Goal: Task Accomplishment & Management: Use online tool/utility

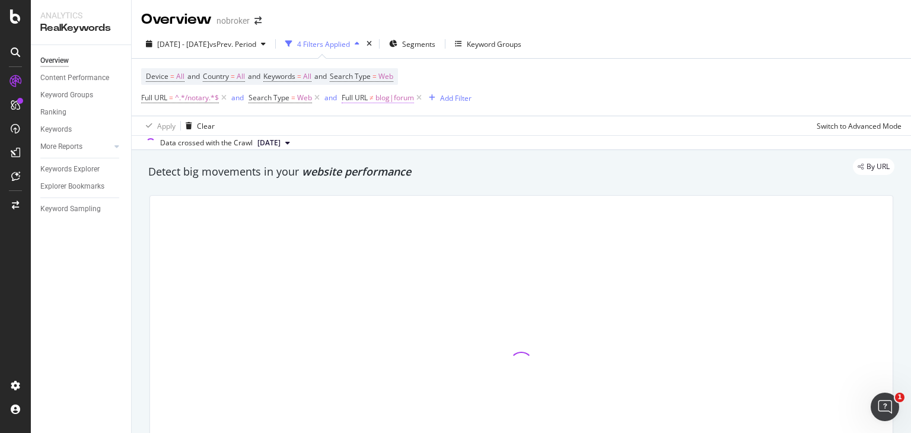
click at [389, 97] on span "blog|forum" at bounding box center [395, 98] width 39 height 17
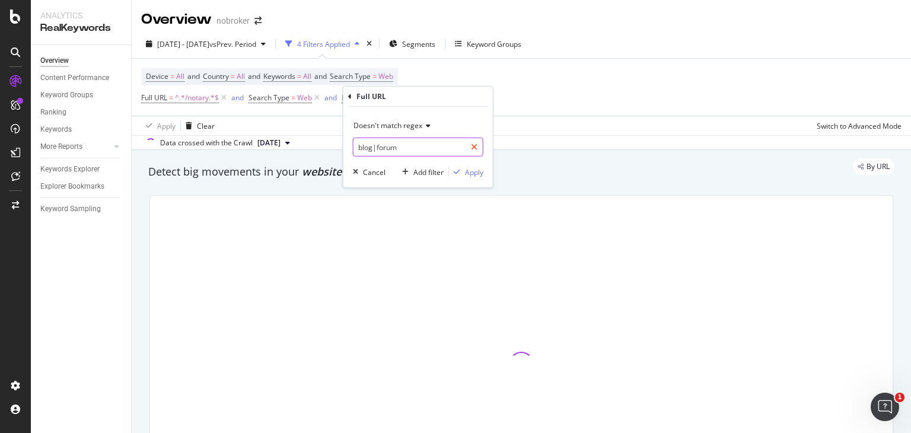
click at [478, 145] on div at bounding box center [474, 147] width 17 height 19
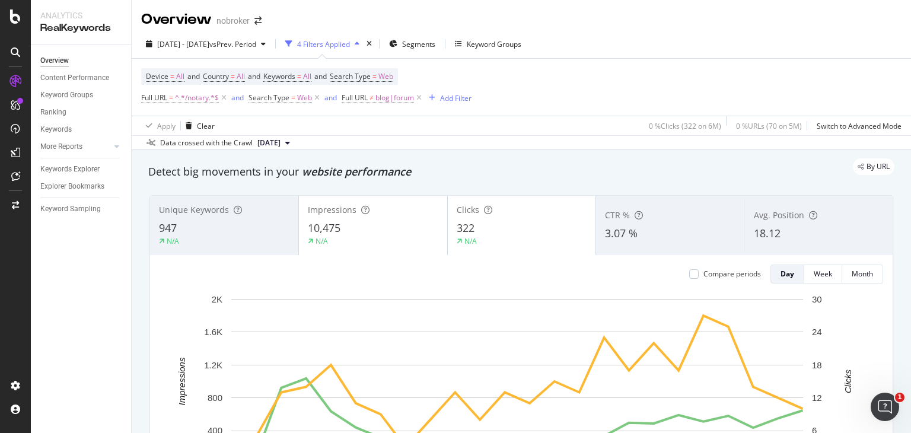
click at [544, 100] on div "Device = All and Country = All and Keywords = All and Search Type = Web Full UR…" at bounding box center [521, 87] width 761 height 57
click at [315, 96] on icon at bounding box center [317, 98] width 10 height 12
click at [422, 94] on icon at bounding box center [419, 98] width 10 height 12
click at [188, 99] on span "^.*/notary.*$" at bounding box center [197, 98] width 44 height 17
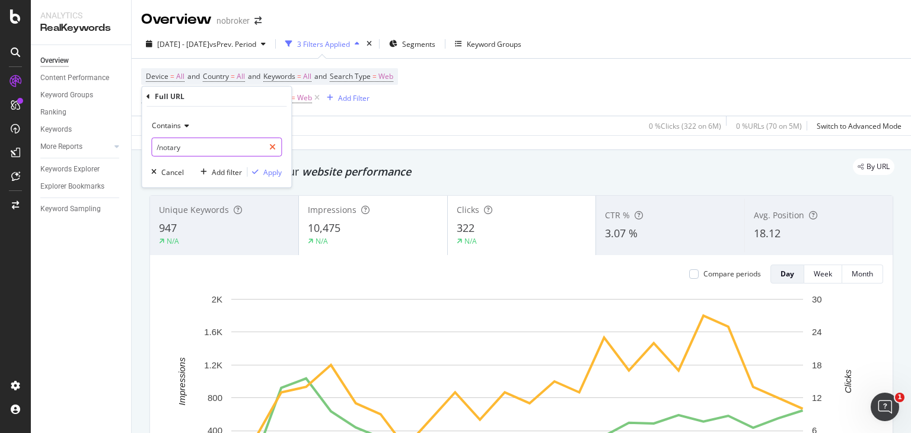
click at [280, 147] on div at bounding box center [272, 147] width 17 height 19
click at [220, 154] on input "text" at bounding box center [216, 147] width 129 height 19
paste input "https://www.nobroker.in/prophub/notary/affidavit/joint-affidavit-for-marriage-r…"
type input "https://www.nobroker.in/prophub/notary/affidavit/joint-affidavit-for-marriage-r…"
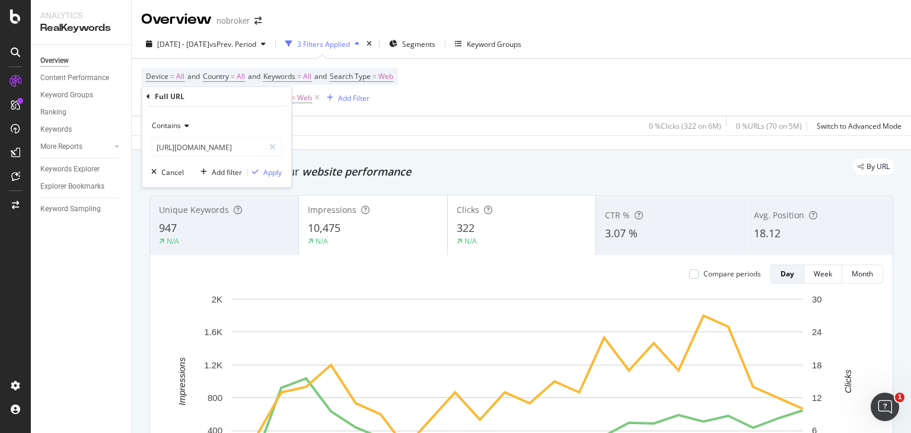
scroll to position [0, 0]
click at [182, 122] on div "Contains" at bounding box center [216, 125] width 131 height 19
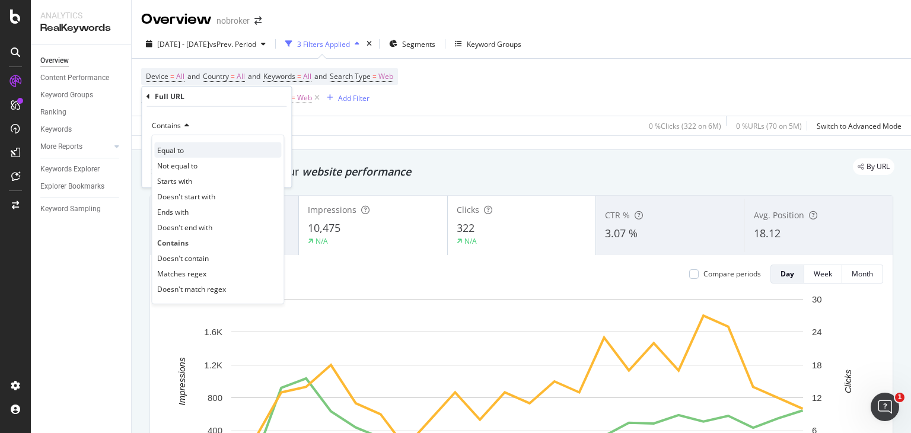
click at [178, 145] on span "Equal to" at bounding box center [170, 150] width 27 height 10
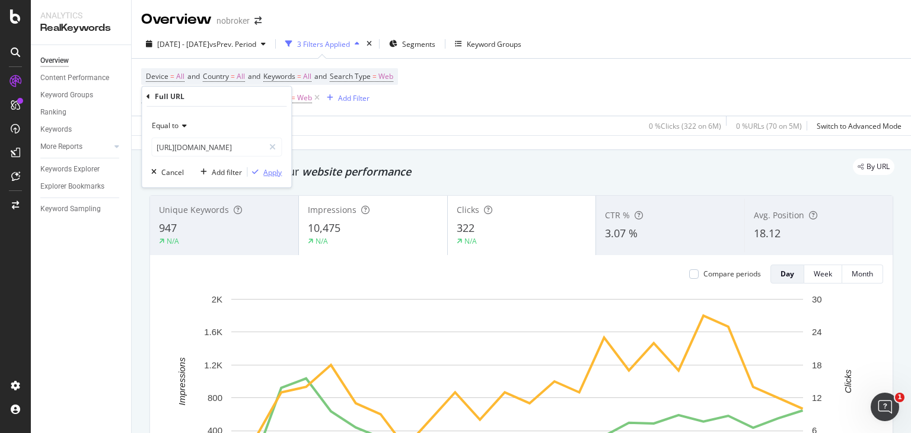
click at [273, 171] on div "Apply" at bounding box center [272, 172] width 18 height 10
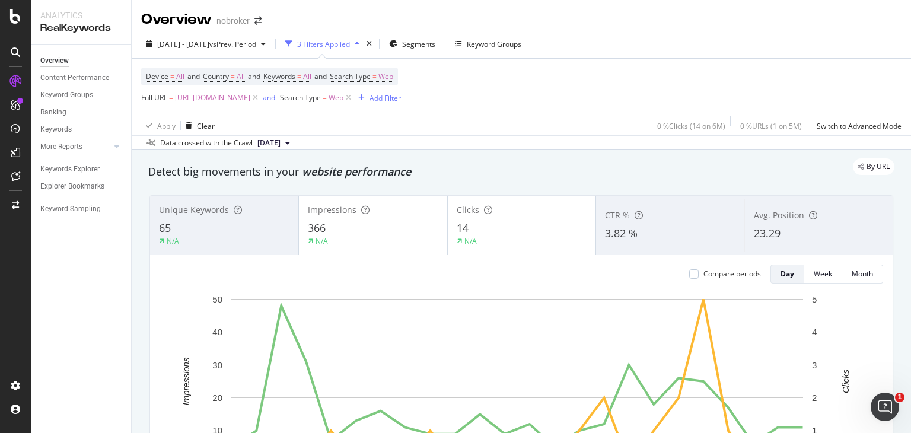
click at [434, 189] on div "Unique Keywords 65 N/A Impressions 366 N/A Clicks 14 N/A CTR % 3.82 % Avg. Posi…" at bounding box center [521, 364] width 758 height 356
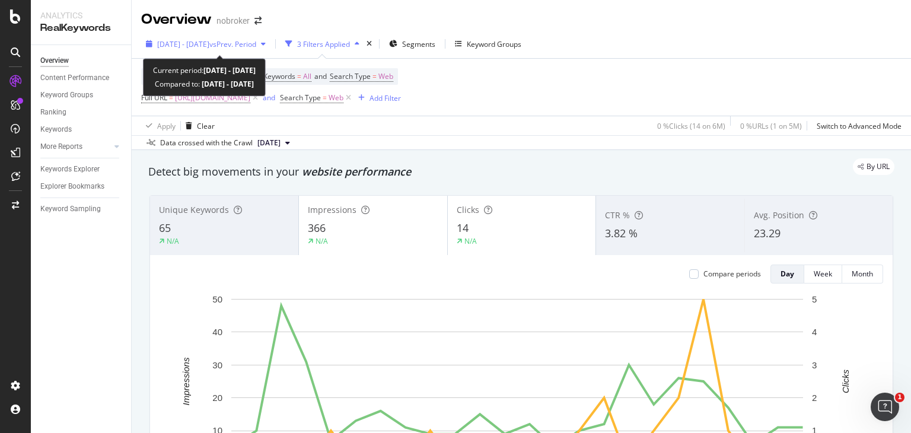
click at [256, 47] on span "vs Prev. Period" at bounding box center [232, 44] width 47 height 10
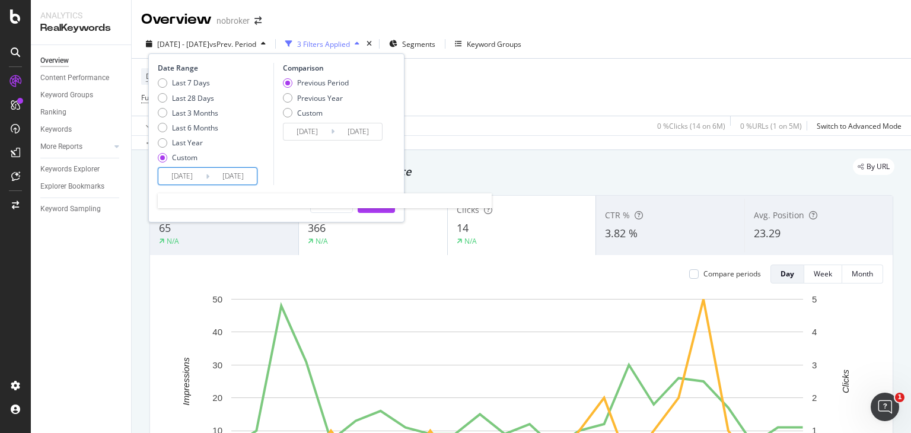
click at [178, 183] on input "2025/01/01" at bounding box center [181, 176] width 47 height 17
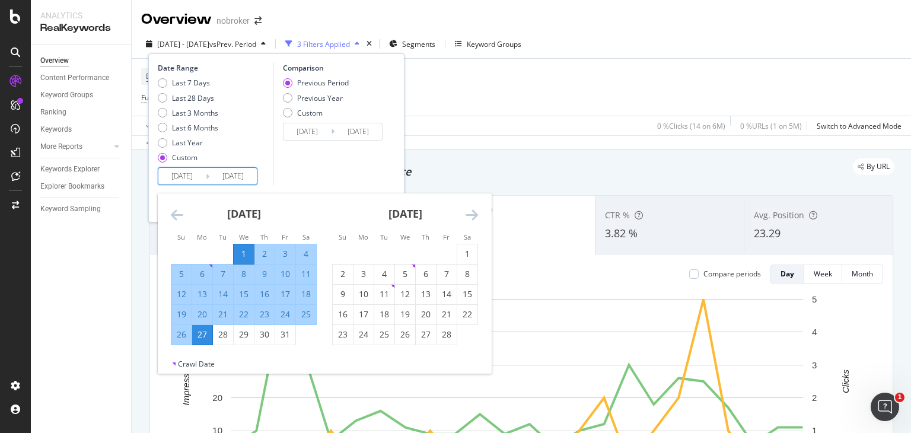
click at [473, 214] on icon "Move forward to switch to the next month." at bounding box center [472, 215] width 12 height 14
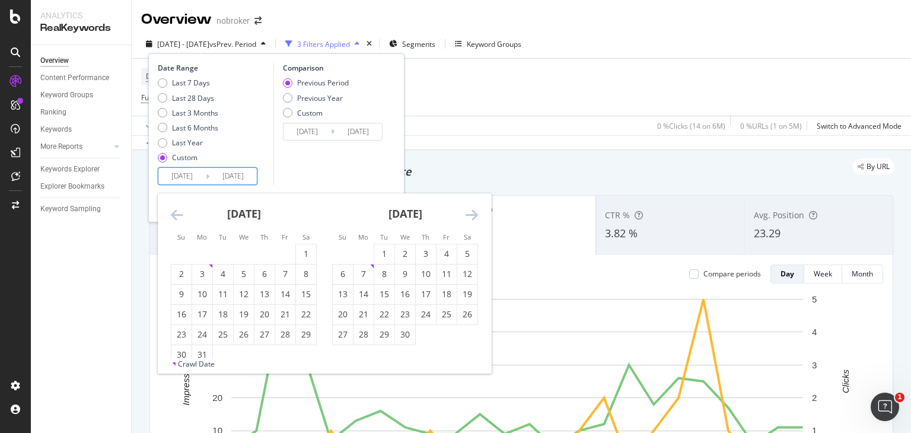
click at [473, 214] on icon "Move forward to switch to the next month." at bounding box center [472, 215] width 12 height 14
click at [475, 212] on icon "Move forward to switch to the next month." at bounding box center [472, 215] width 12 height 14
click at [448, 246] on div "1" at bounding box center [447, 254] width 20 height 20
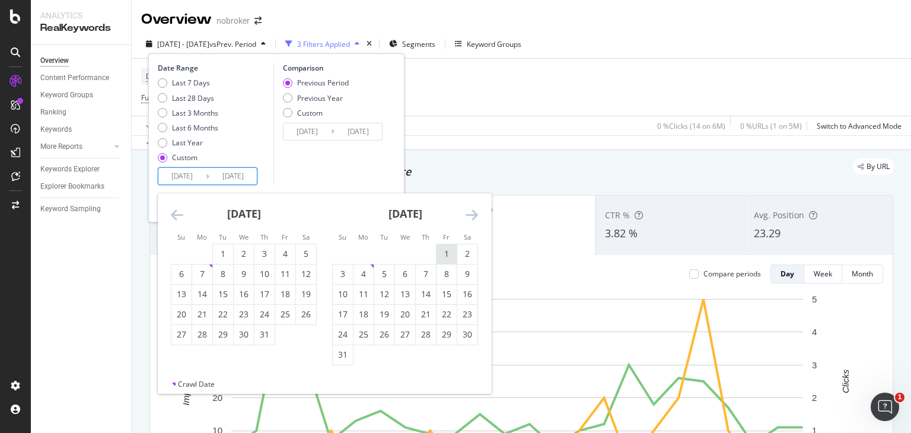
type input "2025/08/01"
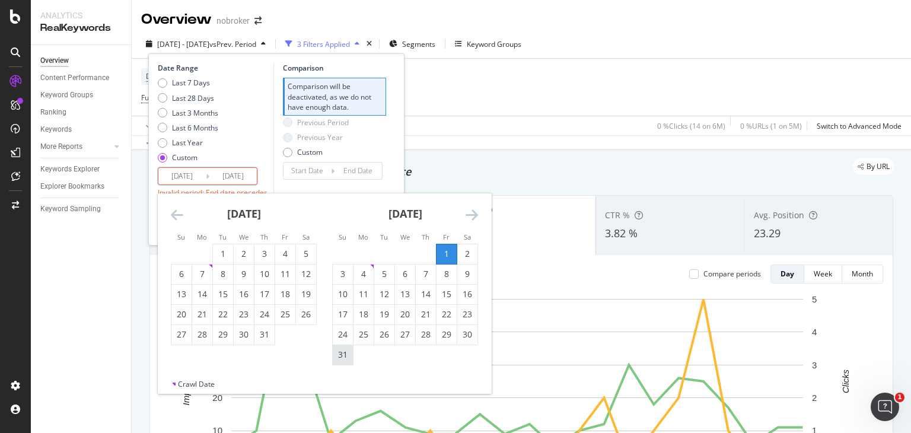
click at [338, 354] on div "31" at bounding box center [343, 355] width 20 height 12
type input "2025/08/31"
type input "2025/07/01"
type input "2025/07/31"
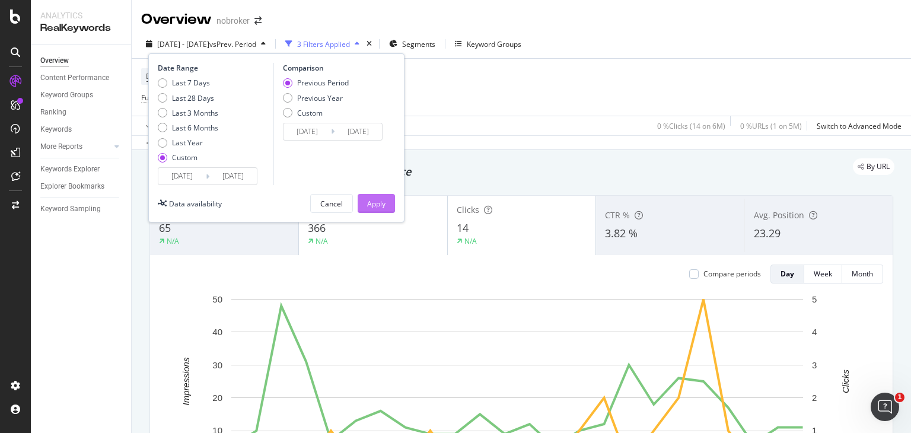
click at [386, 204] on button "Apply" at bounding box center [376, 203] width 37 height 19
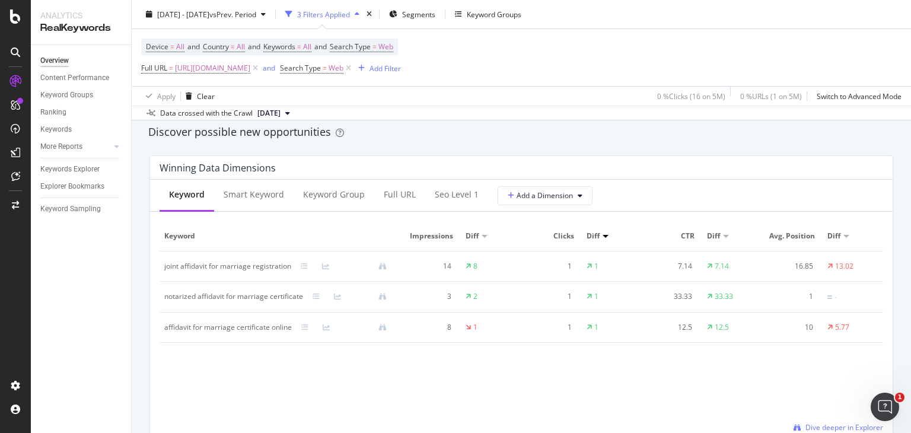
scroll to position [1037, 0]
click at [259, 193] on div "Smart Keyword" at bounding box center [254, 196] width 61 height 12
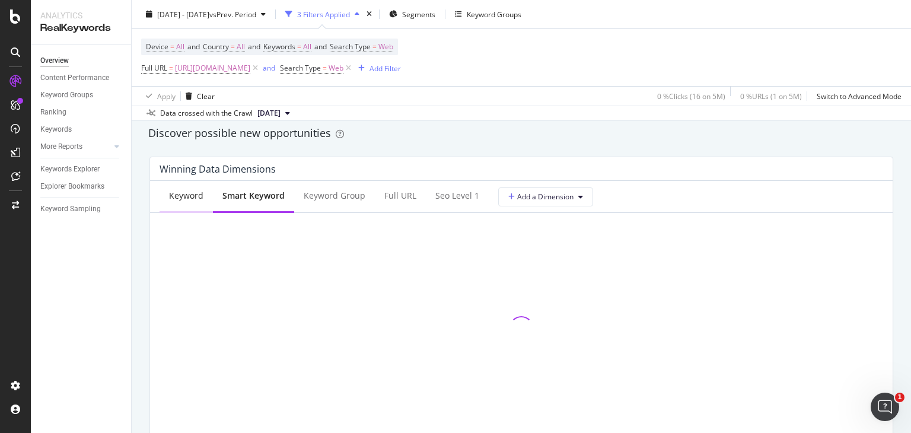
click at [194, 190] on div "Keyword" at bounding box center [186, 196] width 34 height 12
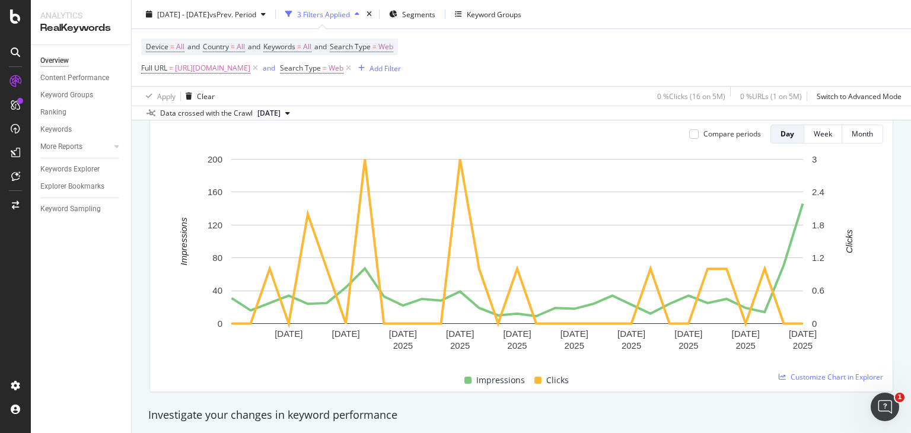
scroll to position [0, 0]
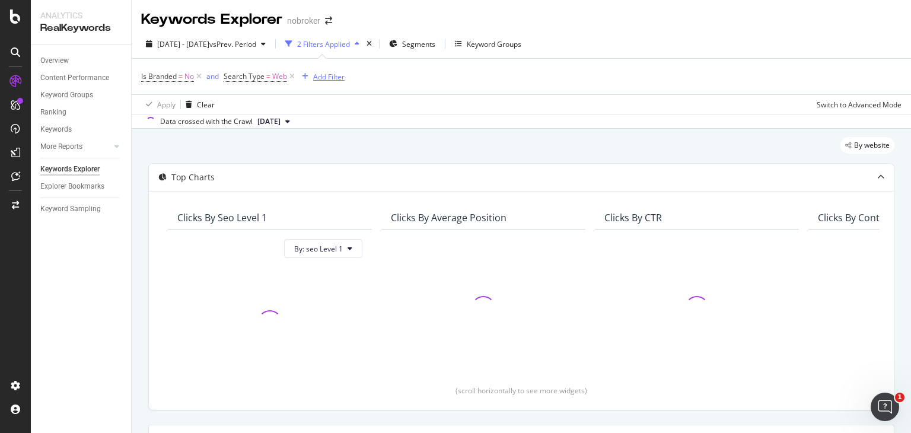
click at [319, 81] on div "Add Filter" at bounding box center [328, 77] width 31 height 10
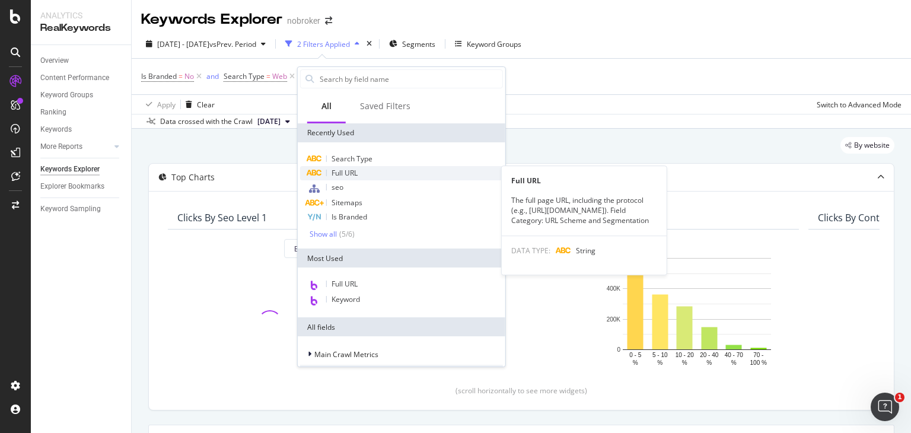
click at [354, 175] on span "Full URL" at bounding box center [345, 173] width 26 height 10
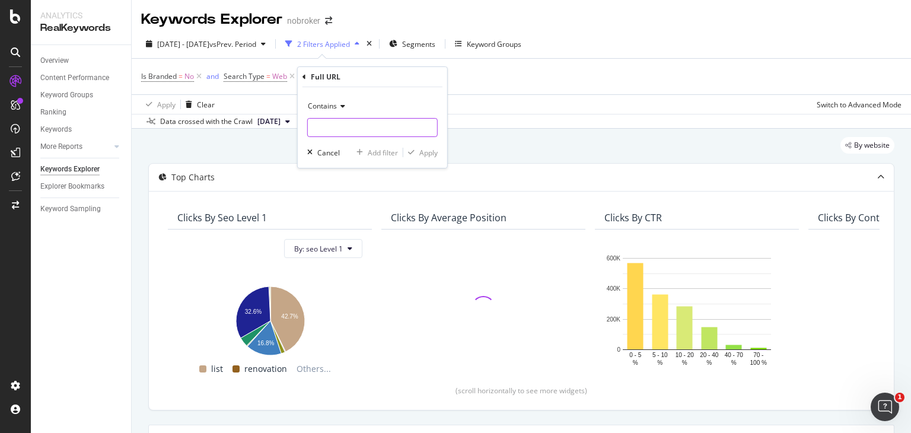
click at [354, 124] on input "text" at bounding box center [372, 127] width 129 height 19
paste input "https://www.nobroker.in/prophub/notary/affidavit/joint-affidavit-for-marriage-r…"
type input "https://www.nobroker.in/prophub/notary/affidavit/joint-affidavit-for-marriage-r…"
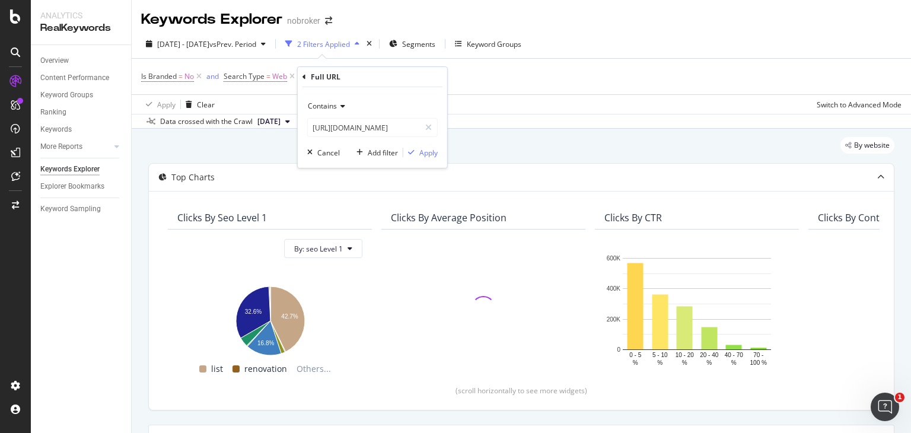
click at [325, 106] on span "Contains" at bounding box center [322, 106] width 29 height 10
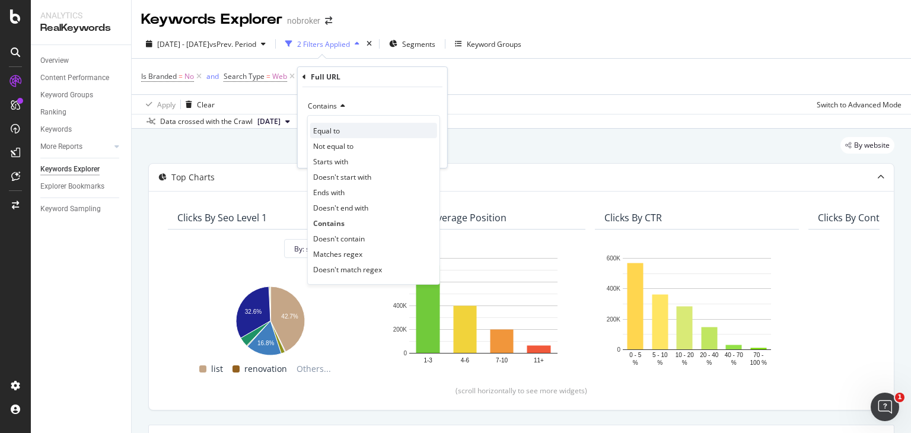
click at [338, 134] on span "Equal to" at bounding box center [326, 131] width 27 height 10
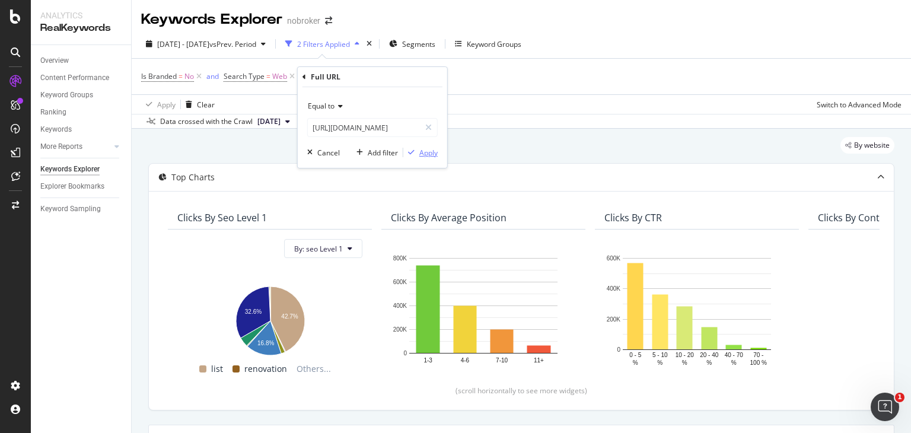
click at [424, 157] on div "Apply" at bounding box center [428, 153] width 18 height 10
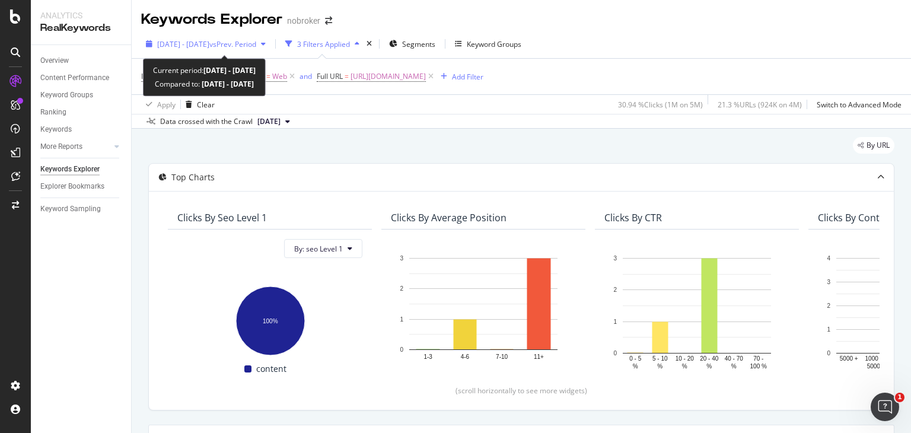
click at [243, 43] on span "vs Prev. Period" at bounding box center [232, 44] width 47 height 10
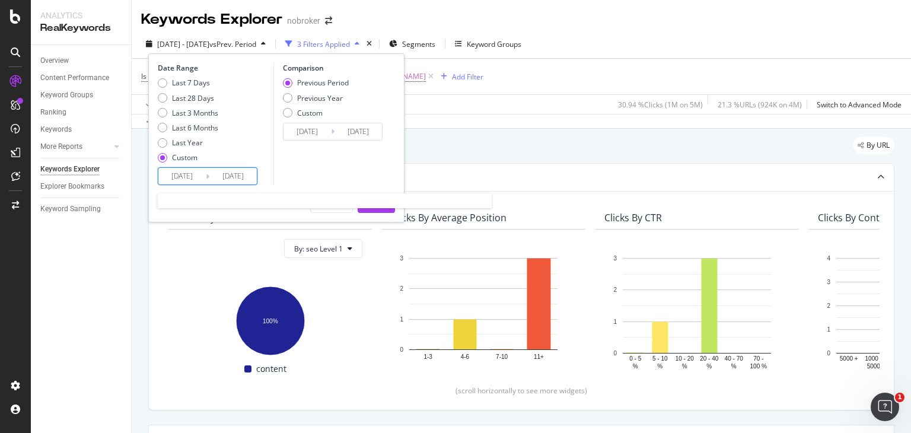
click at [212, 175] on input "2025/06/24" at bounding box center [232, 176] width 47 height 17
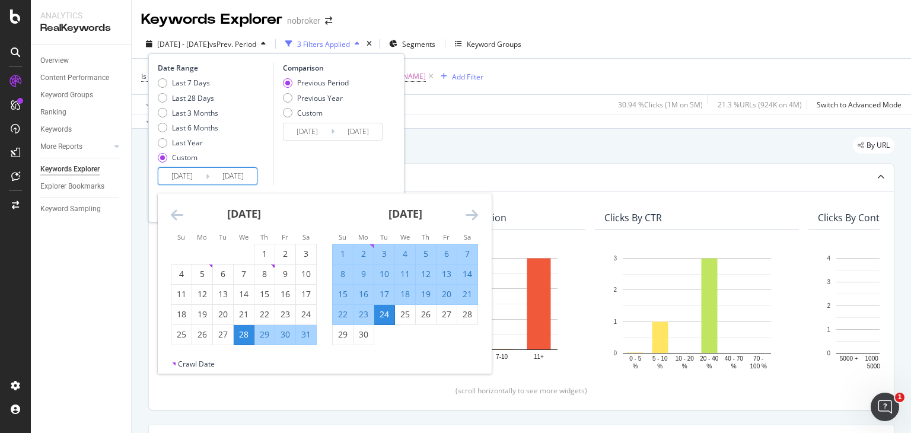
click at [470, 222] on div "Move forward to switch to the next month." at bounding box center [472, 215] width 12 height 15
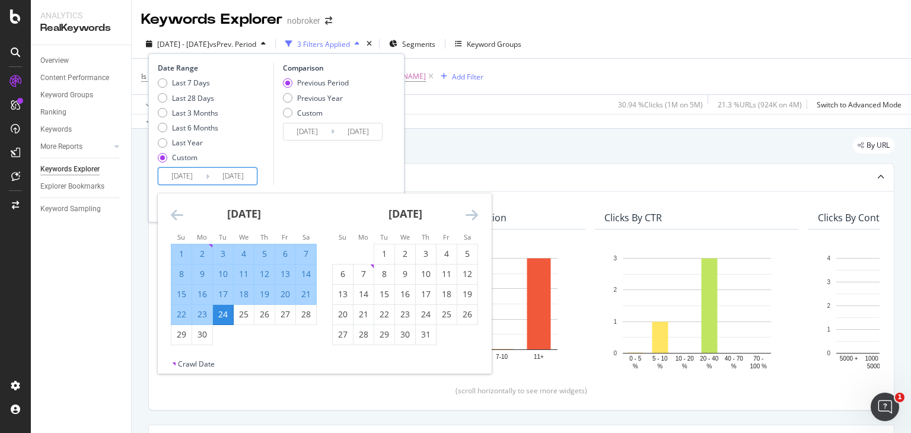
click at [470, 222] on div "Move forward to switch to the next month." at bounding box center [472, 215] width 12 height 15
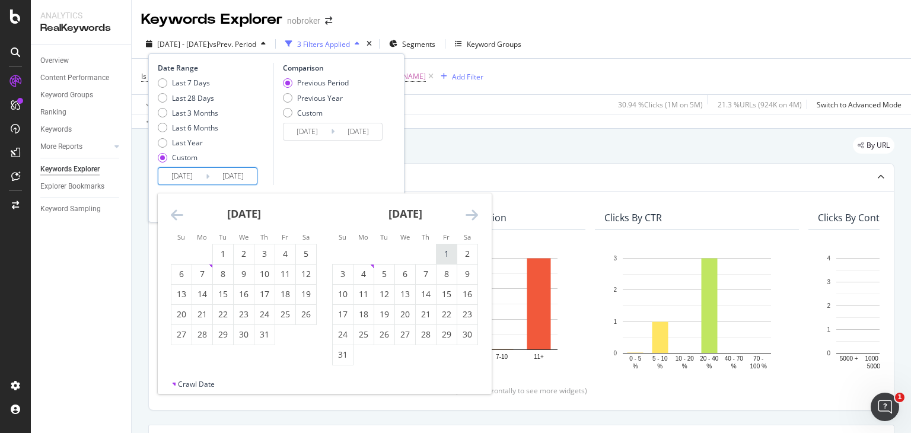
click at [452, 252] on div "1" at bounding box center [447, 254] width 20 height 12
type input "2025/08/01"
type input "2025/03/23"
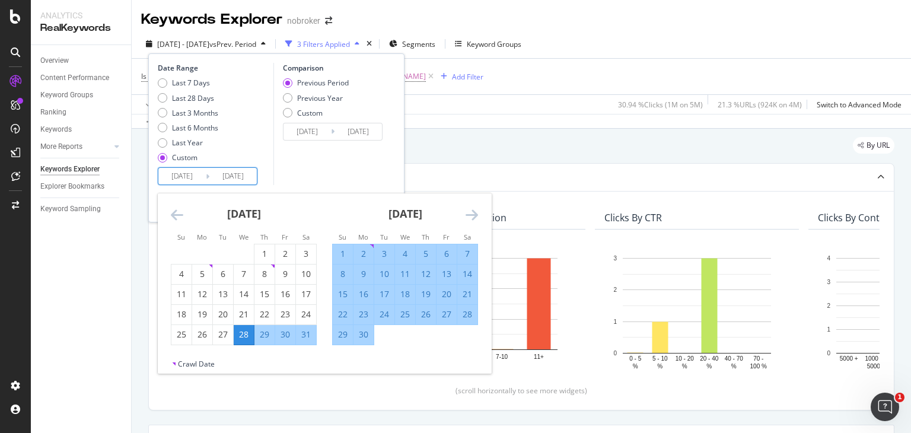
click at [228, 171] on input "2025/08/01" at bounding box center [232, 176] width 47 height 17
click at [468, 214] on icon "Move forward to switch to the next month." at bounding box center [472, 215] width 12 height 14
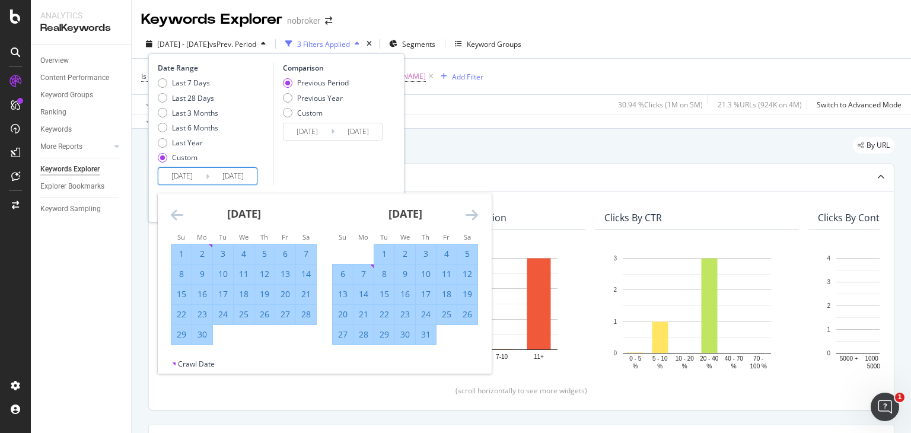
click at [467, 214] on icon "Move forward to switch to the next month." at bounding box center [472, 215] width 12 height 14
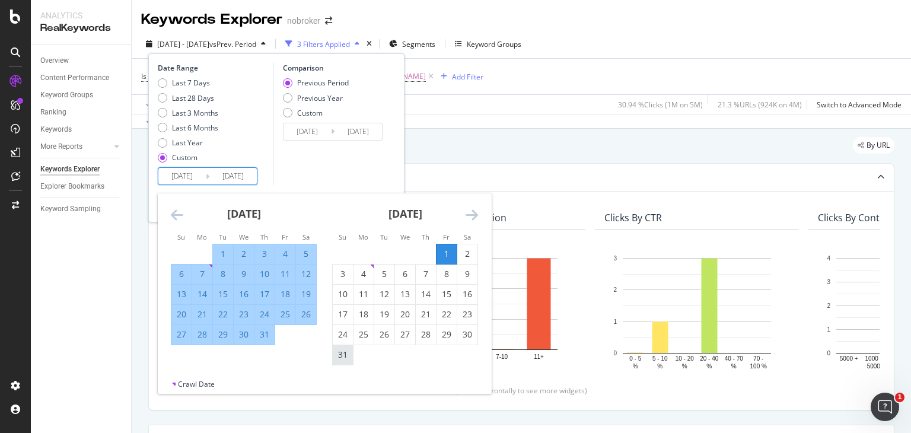
click at [339, 354] on div "31" at bounding box center [343, 355] width 20 height 12
type input "2025/08/31"
type input "2025/02/21"
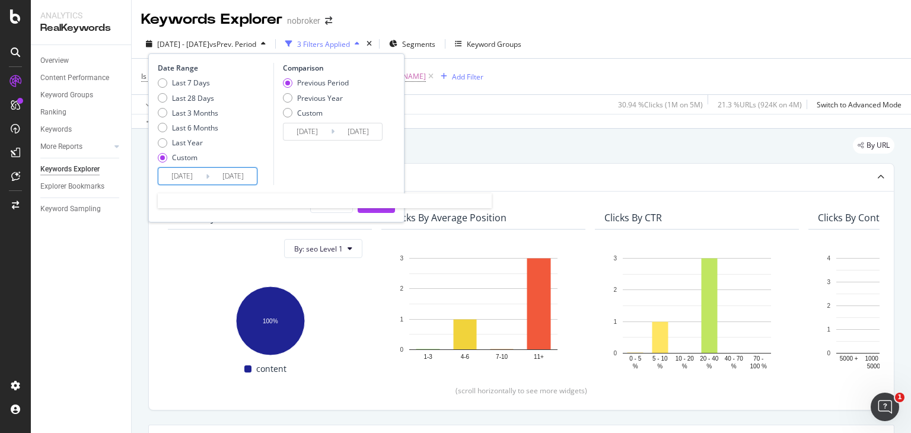
click at [223, 173] on input "2025/08/31" at bounding box center [232, 176] width 47 height 17
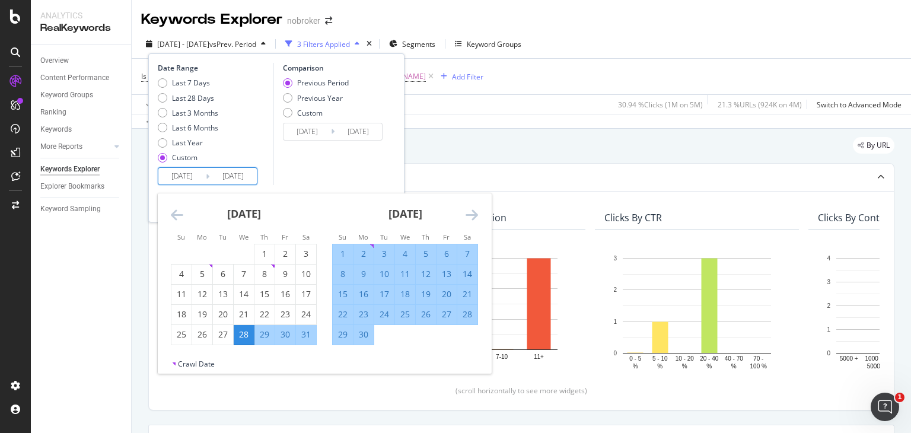
click at [475, 212] on icon "Move forward to switch to the next month." at bounding box center [472, 215] width 12 height 14
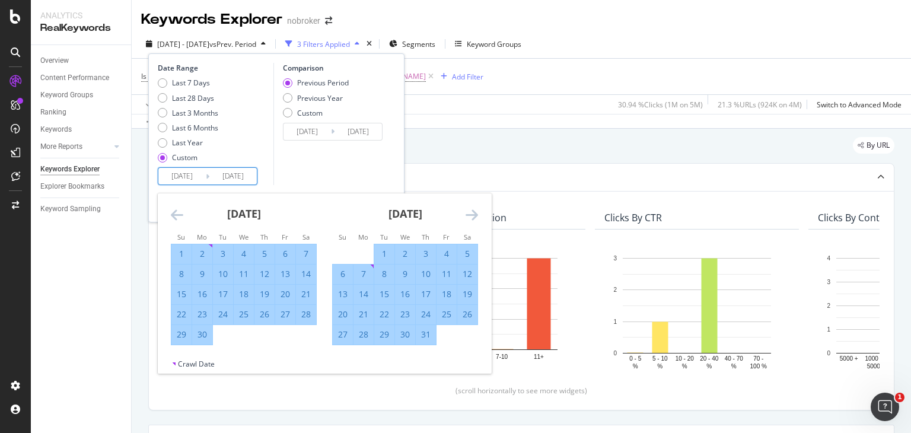
click at [475, 212] on icon "Move forward to switch to the next month." at bounding box center [472, 215] width 12 height 14
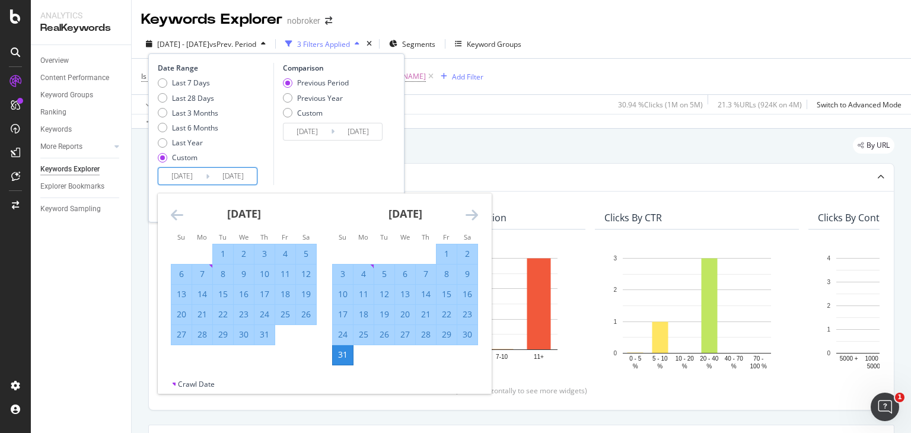
click at [184, 174] on input "2025/05/28" at bounding box center [181, 176] width 47 height 17
click at [450, 252] on div "1" at bounding box center [447, 254] width 20 height 12
type input "2025/08/01"
type input "2025/07/01"
type input "2025/07/31"
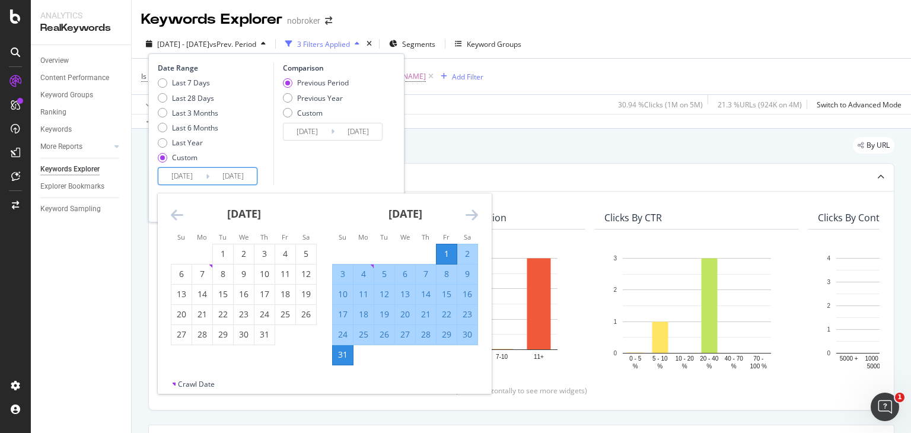
click at [329, 177] on div "Comparison Previous Period Previous Year Custom 2025/07/01 Navigate forward to …" at bounding box center [330, 124] width 113 height 122
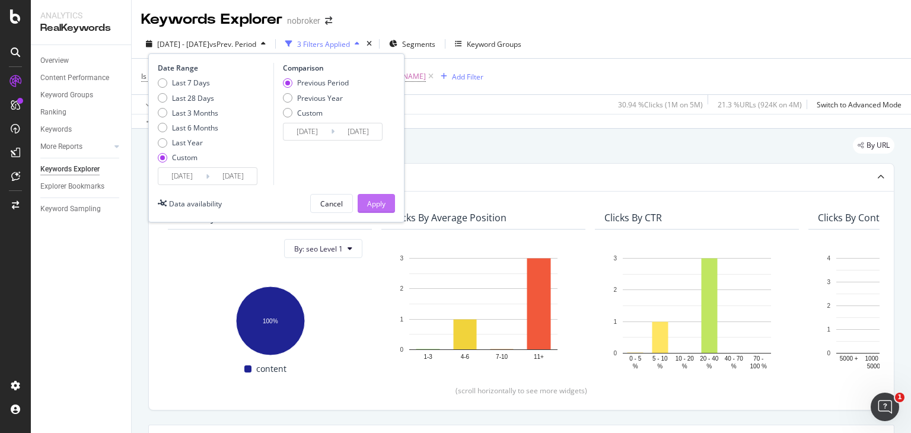
click at [380, 203] on div "Apply" at bounding box center [376, 204] width 18 height 10
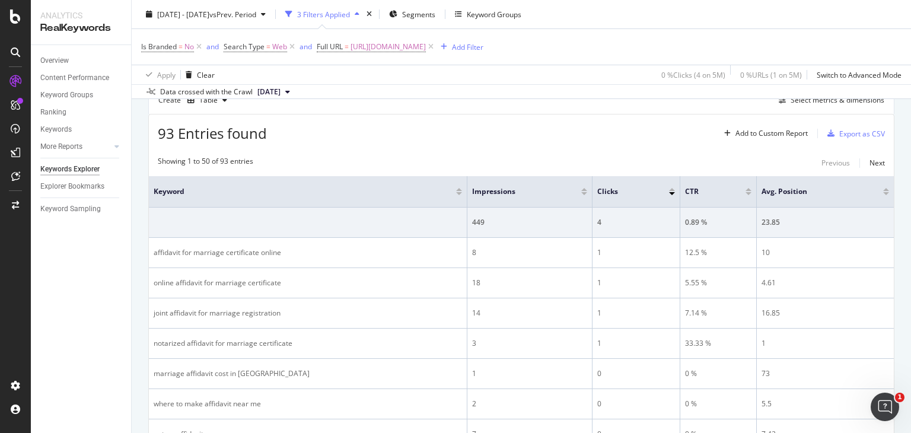
scroll to position [160, 0]
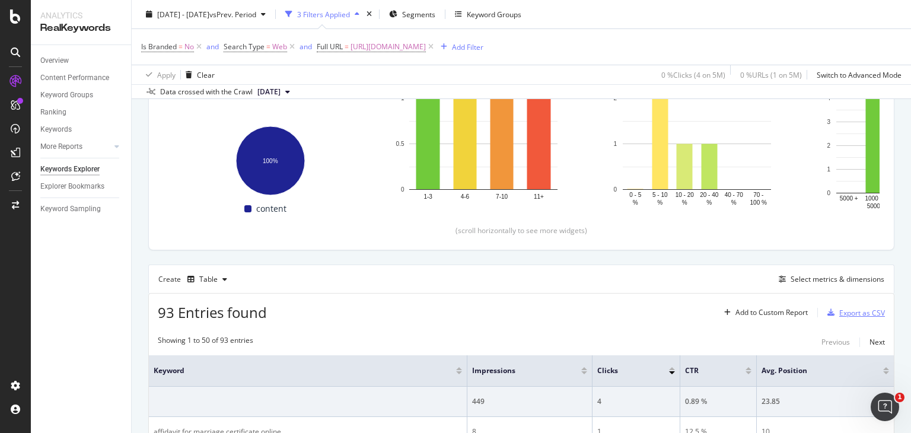
click at [840, 319] on div "Export as CSV" at bounding box center [854, 313] width 62 height 18
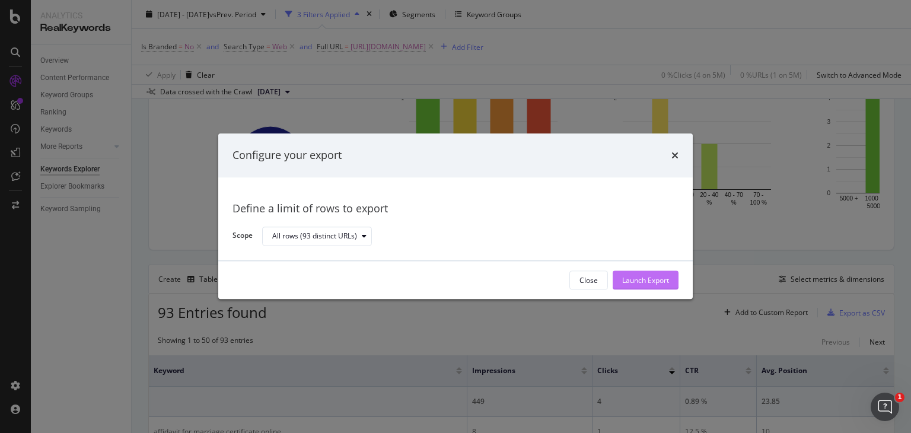
click at [658, 279] on div "Launch Export" at bounding box center [645, 280] width 47 height 10
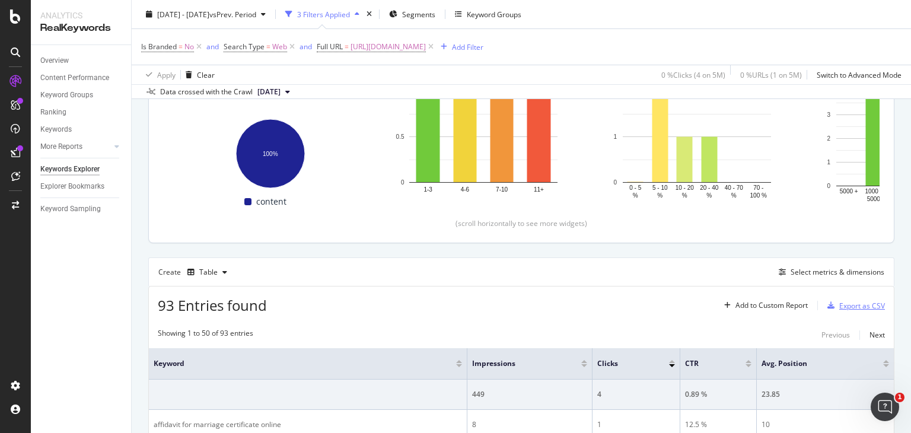
scroll to position [0, 0]
